Goal: Information Seeking & Learning: Learn about a topic

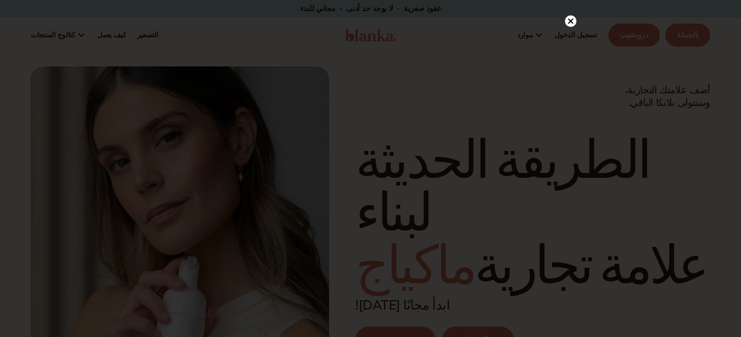
click at [569, 23] on div at bounding box center [370, 168] width 741 height 337
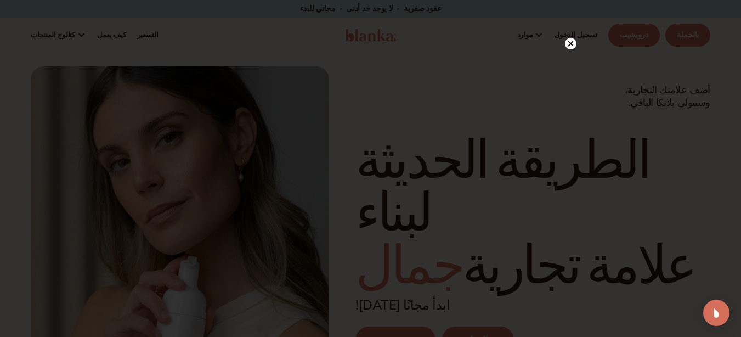
click at [568, 43] on circle at bounding box center [571, 44] width 12 height 12
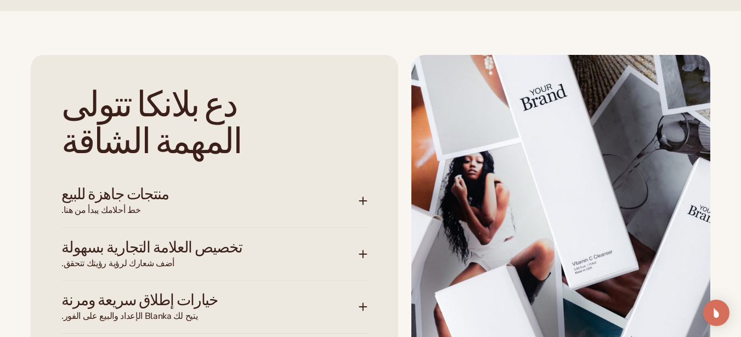
scroll to position [1607, 0]
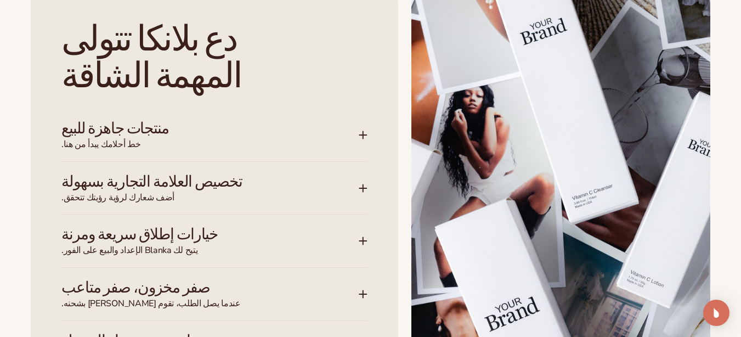
click at [366, 133] on icon at bounding box center [363, 135] width 9 height 9
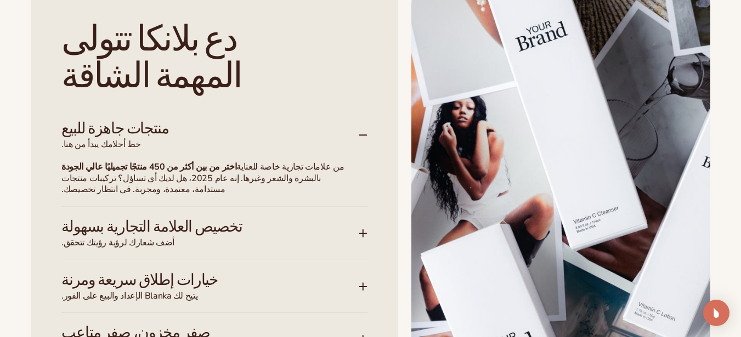
click at [366, 133] on icon at bounding box center [363, 135] width 9 height 9
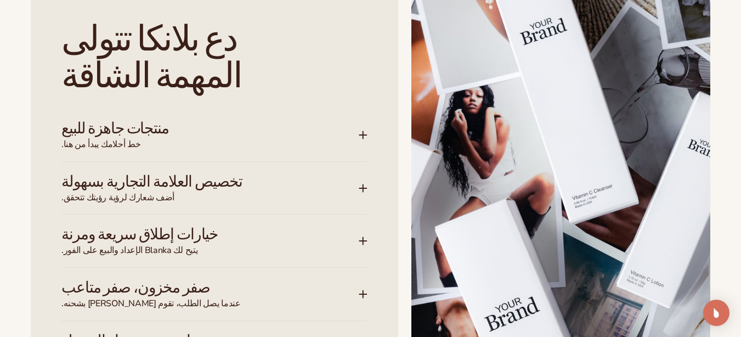
click at [359, 188] on icon at bounding box center [363, 188] width 9 height 9
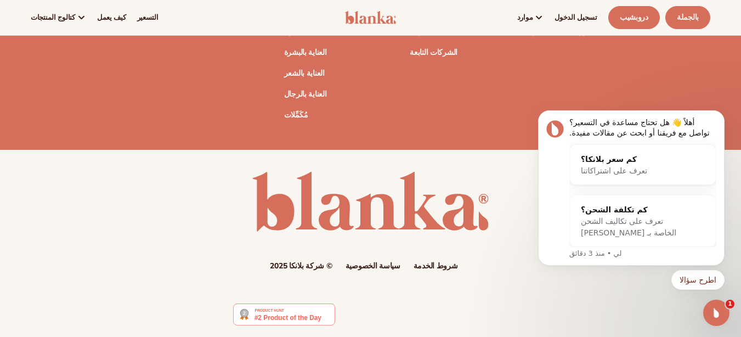
scroll to position [4674, 0]
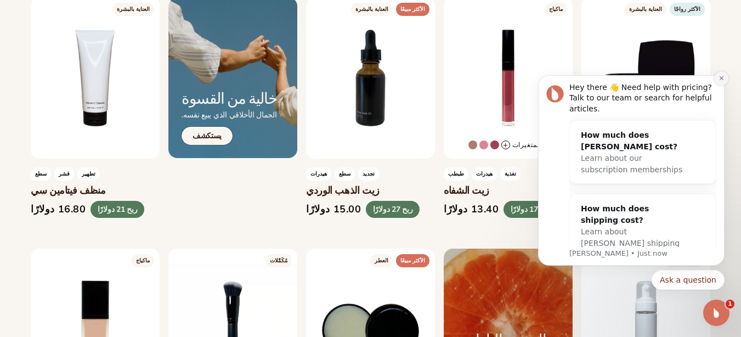
click at [723, 78] on icon "Dismiss notification" at bounding box center [722, 78] width 6 height 6
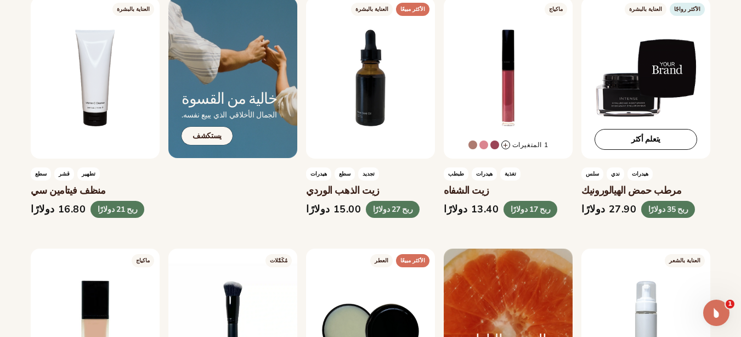
click at [648, 71] on div "يتعلم أكثر" at bounding box center [646, 77] width 129 height 161
click at [632, 142] on link "يتعلم أكثر" at bounding box center [646, 138] width 103 height 21
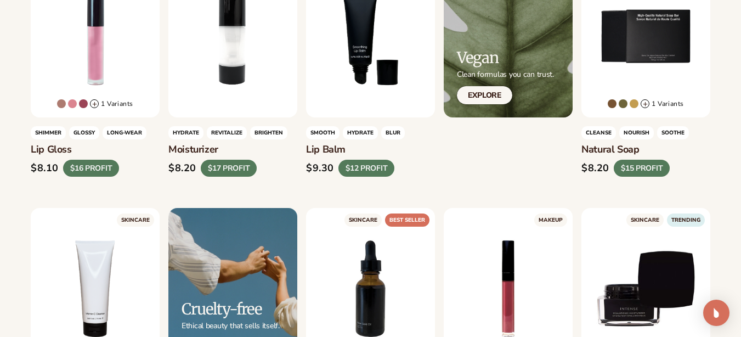
scroll to position [461, 0]
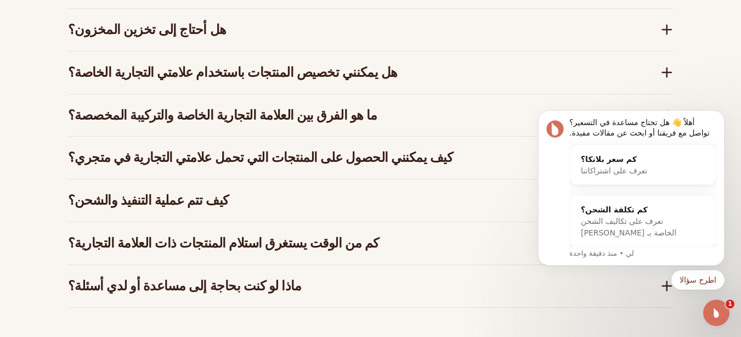
scroll to position [1712, 0]
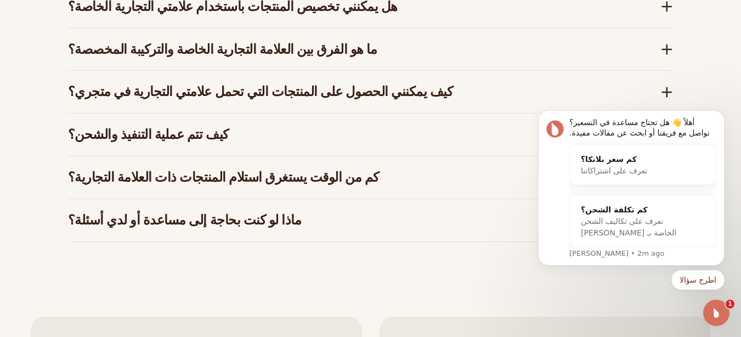
click at [421, 170] on h3 "كم من الوقت يستغرق استلام المنتجات ذات العلامة التجارية؟" at bounding box center [348, 178] width 560 height 16
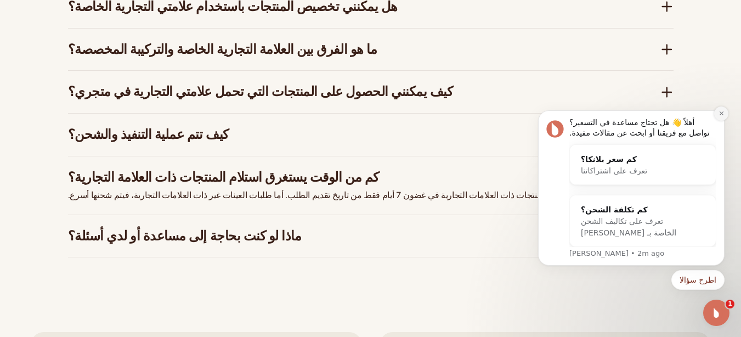
click at [724, 116] on icon "رفض الإشعار" at bounding box center [722, 113] width 6 height 6
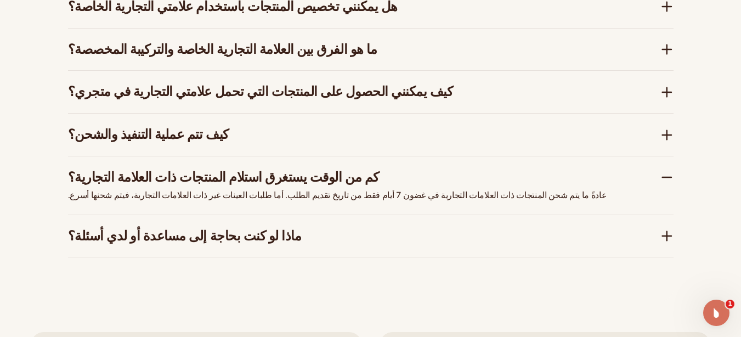
click at [661, 114] on div "كيف تتم عملية التنفيذ والشحن؟" at bounding box center [371, 135] width 606 height 42
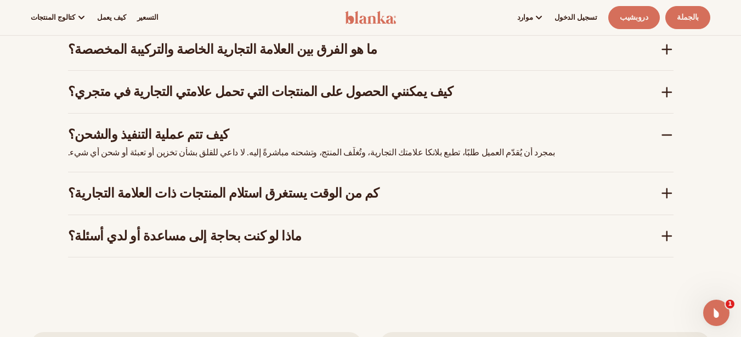
scroll to position [1646, 0]
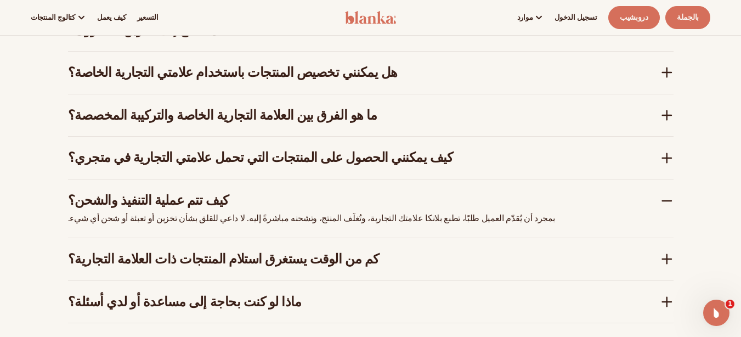
click at [241, 149] on font "كيف يمكنني الحصول على المنتجات التي تحمل علامتي التجارية في متجري؟" at bounding box center [260, 158] width 385 height 18
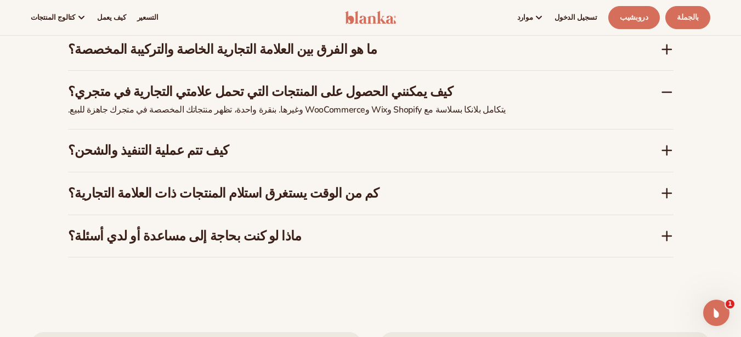
scroll to position [1514, 0]
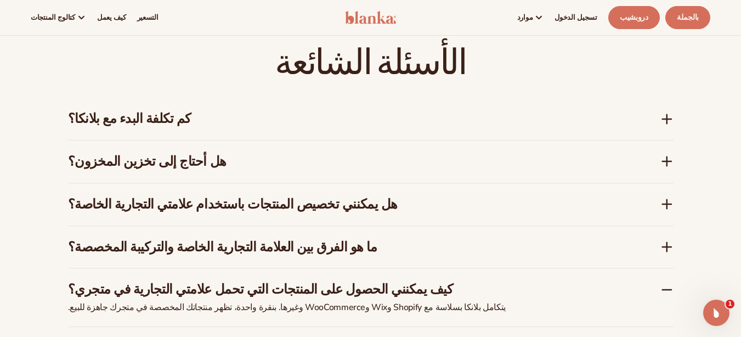
click at [245, 98] on div "كم تكلفة البدء مع بلانكا؟" at bounding box center [371, 119] width 606 height 42
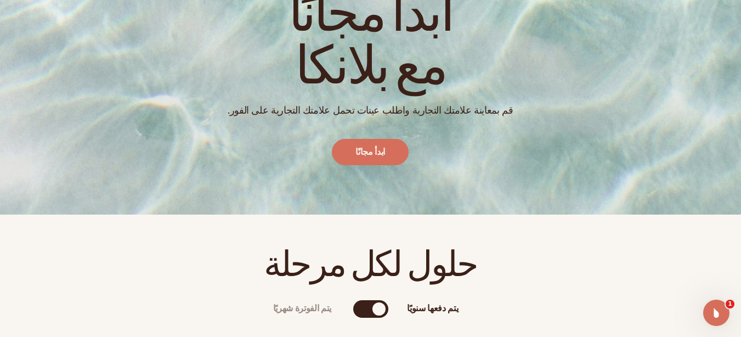
scroll to position [0, 0]
